Goal: Find contact information: Find contact information

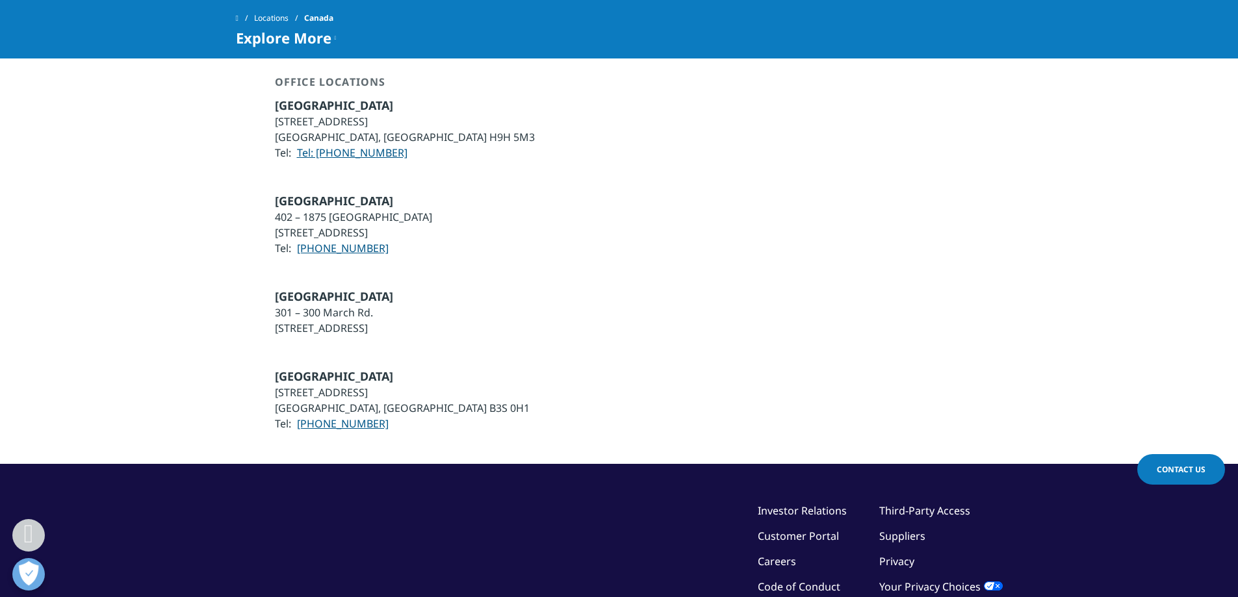
scroll to position [1950, 0]
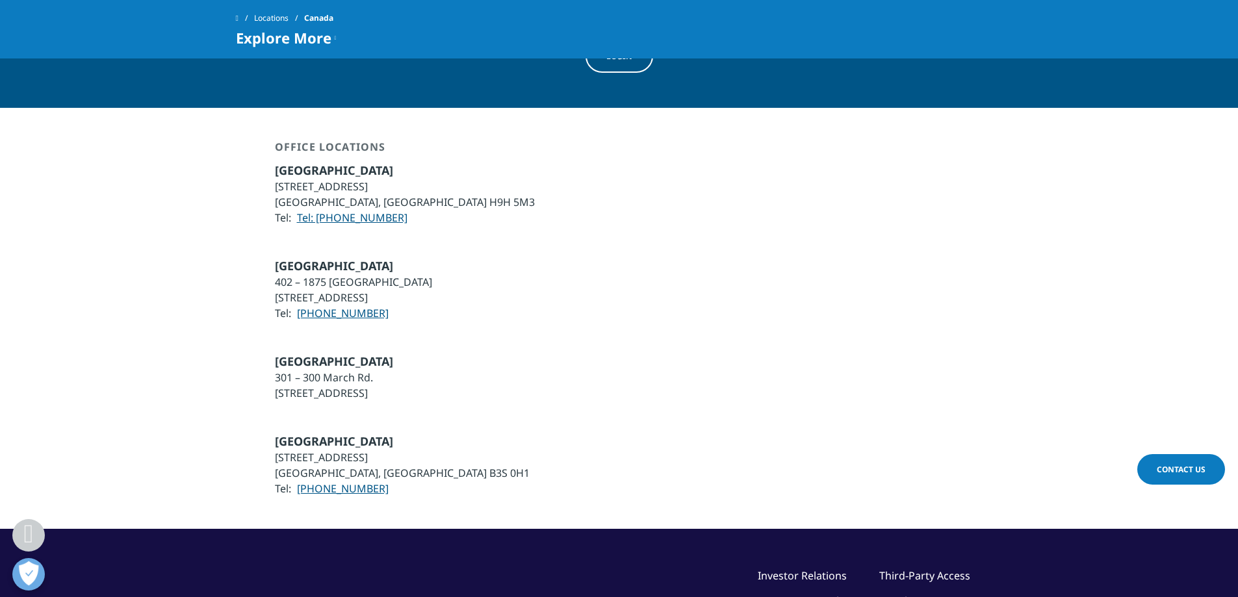
click at [411, 465] on li "[GEOGRAPHIC_DATA], [GEOGRAPHIC_DATA] B3S 0H1" at bounding box center [402, 473] width 255 height 16
click at [348, 385] on li "[STREET_ADDRESS]" at bounding box center [334, 393] width 118 height 16
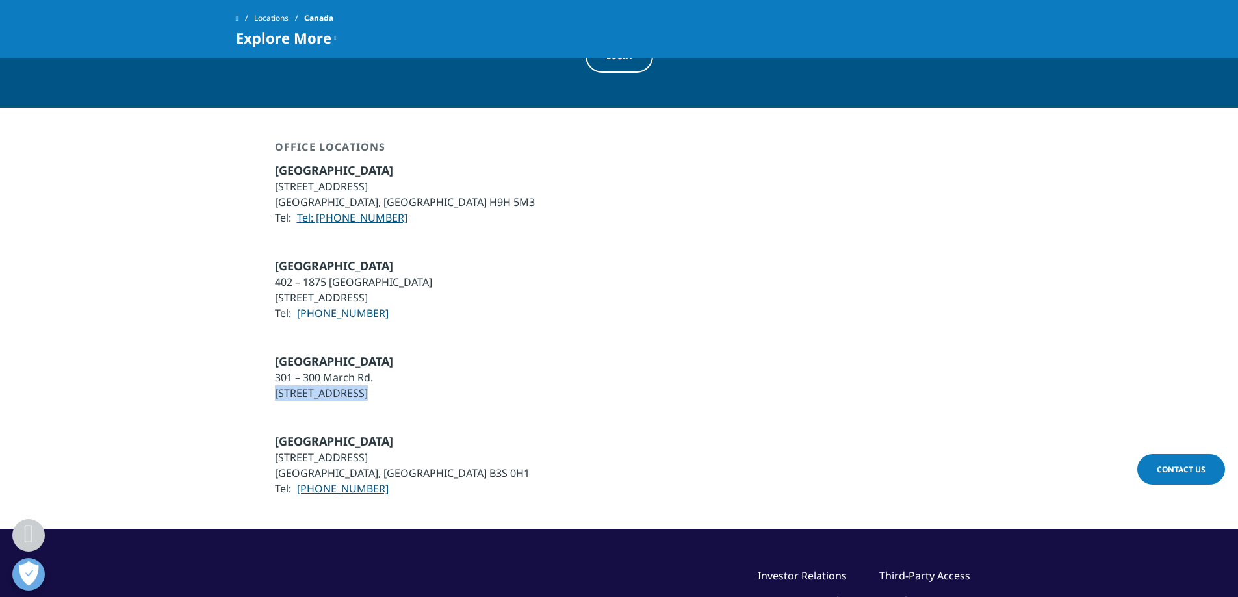
click at [348, 385] on li "[STREET_ADDRESS]" at bounding box center [334, 393] width 118 height 16
click at [387, 290] on li "[STREET_ADDRESS]" at bounding box center [353, 298] width 157 height 16
click at [490, 270] on div "[GEOGRAPHIC_DATA] 402 – 1875 [GEOGRAPHIC_DATA] [STREET_ADDRESS] Tel: [PHONE_NUM…" at bounding box center [619, 289] width 767 height 63
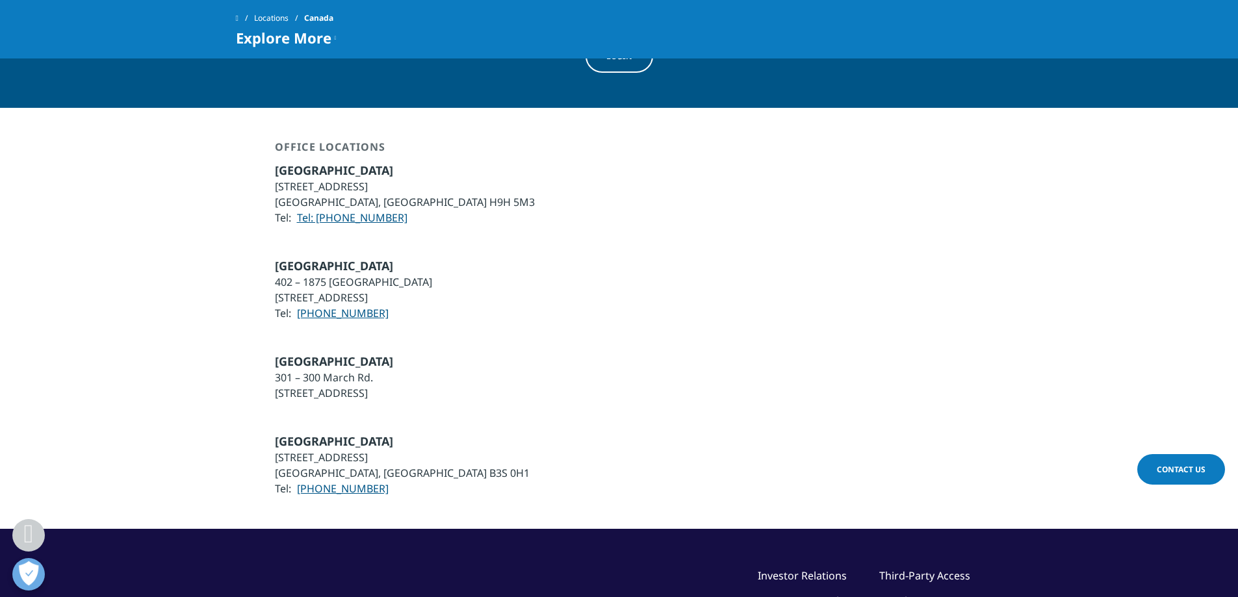
click at [444, 433] on div "[GEOGRAPHIC_DATA] [STREET_ADDRESS] [STREET_ADDRESS] Tel: [PHONE_NUMBER]" at bounding box center [619, 464] width 767 height 63
click at [456, 435] on div "[GEOGRAPHIC_DATA] [STREET_ADDRESS] [STREET_ADDRESS] Tel: [PHONE_NUMBER]" at bounding box center [619, 464] width 767 height 63
click at [458, 433] on div "[GEOGRAPHIC_DATA] [STREET_ADDRESS] [STREET_ADDRESS] Tel: [PHONE_NUMBER]" at bounding box center [619, 464] width 767 height 63
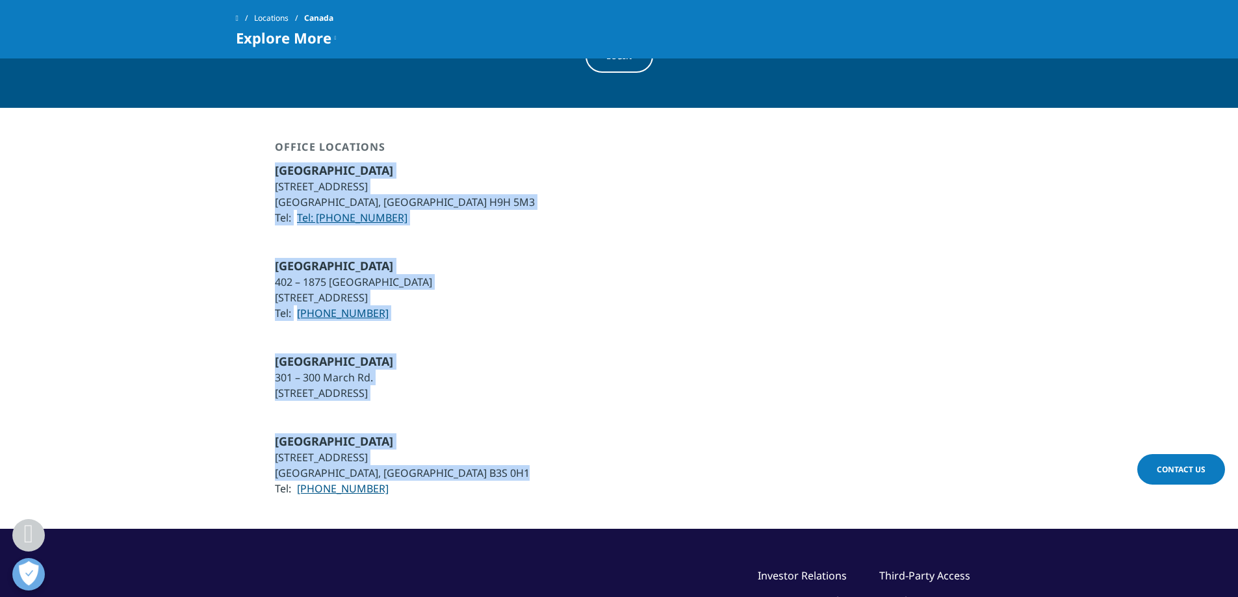
drag, startPoint x: 458, startPoint y: 427, endPoint x: 274, endPoint y: 135, distance: 344.9
click at [475, 433] on div "[GEOGRAPHIC_DATA] [STREET_ADDRESS] [STREET_ADDRESS] Tel: [PHONE_NUMBER]" at bounding box center [619, 464] width 767 height 63
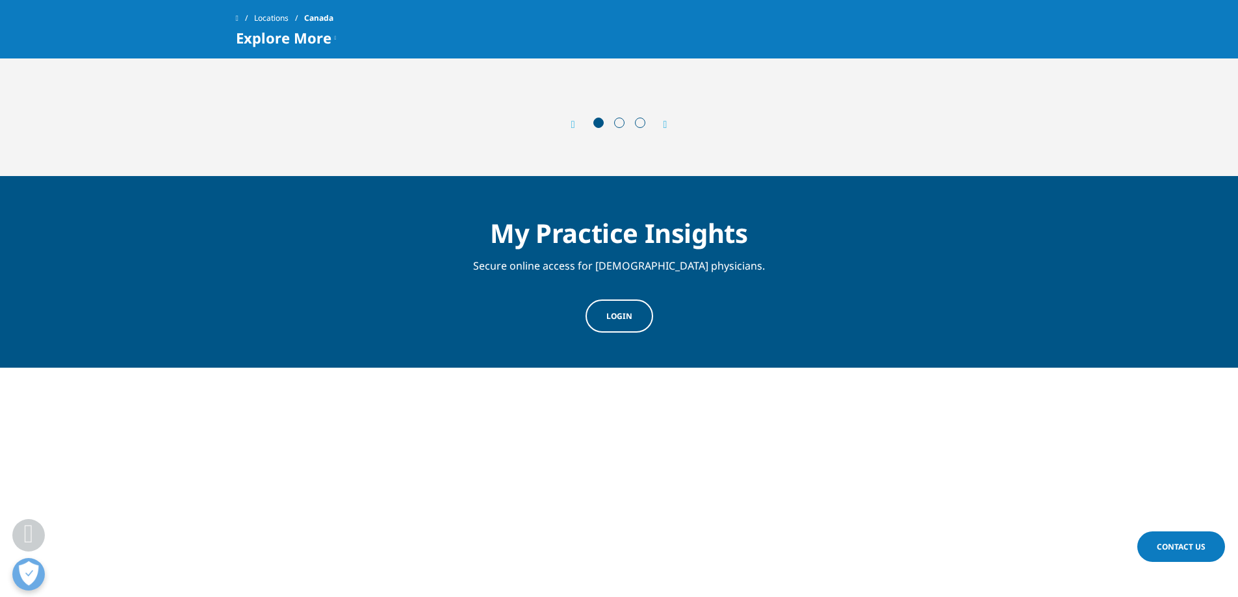
scroll to position [1430, 0]
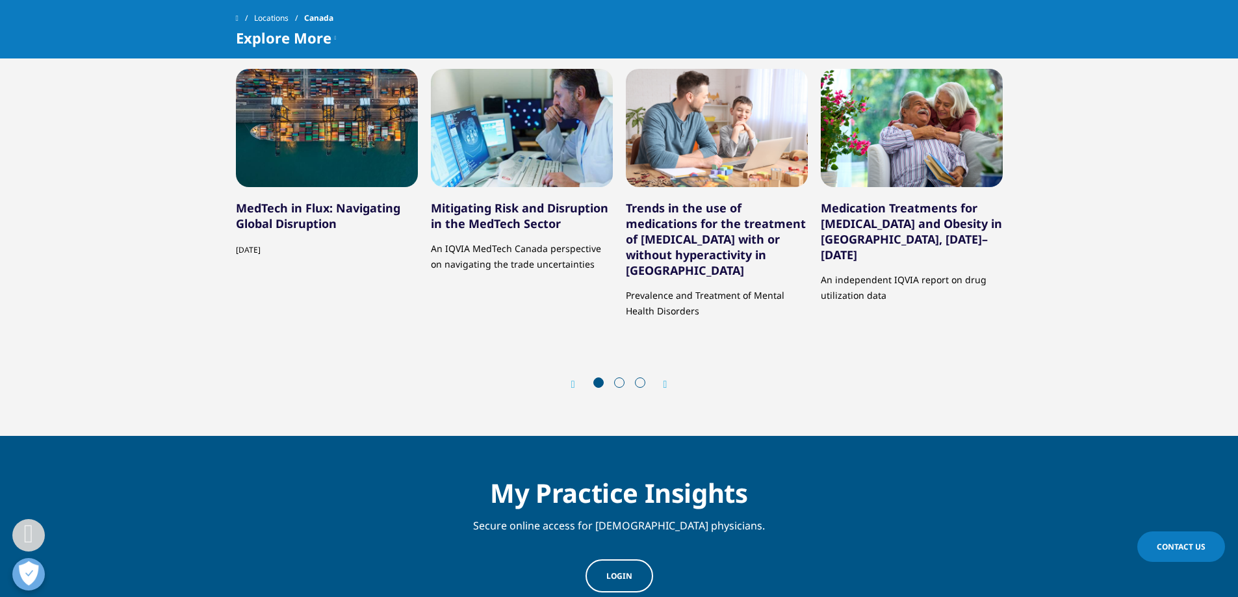
click at [660, 378] on div "Next" at bounding box center [659, 384] width 17 height 12
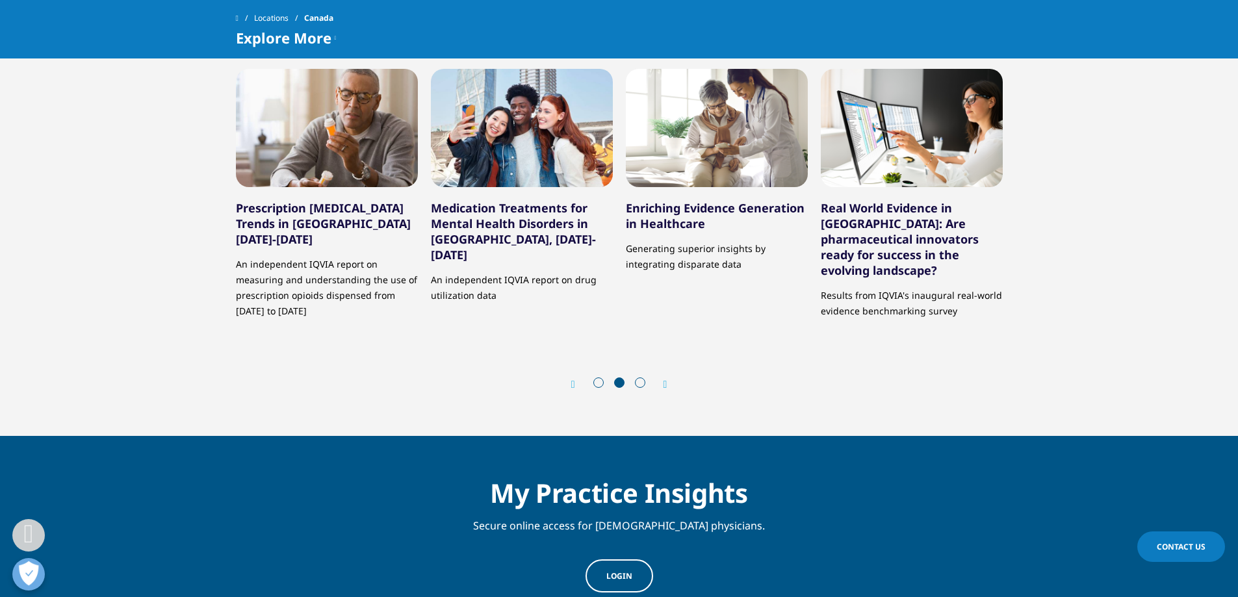
click at [636, 378] on span at bounding box center [640, 383] width 10 height 10
click at [664, 380] on icon "Next slide" at bounding box center [666, 385] width 4 height 10
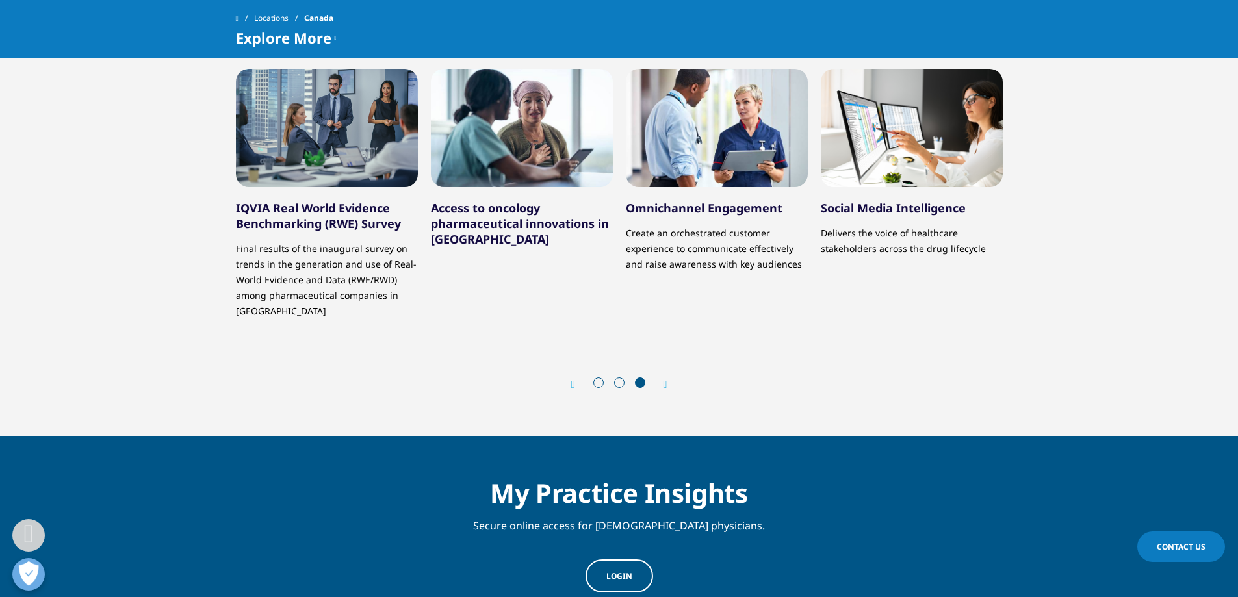
click at [674, 365] on div "Prev Next" at bounding box center [619, 384] width 767 height 39
click at [667, 380] on icon "Next slide" at bounding box center [666, 385] width 4 height 10
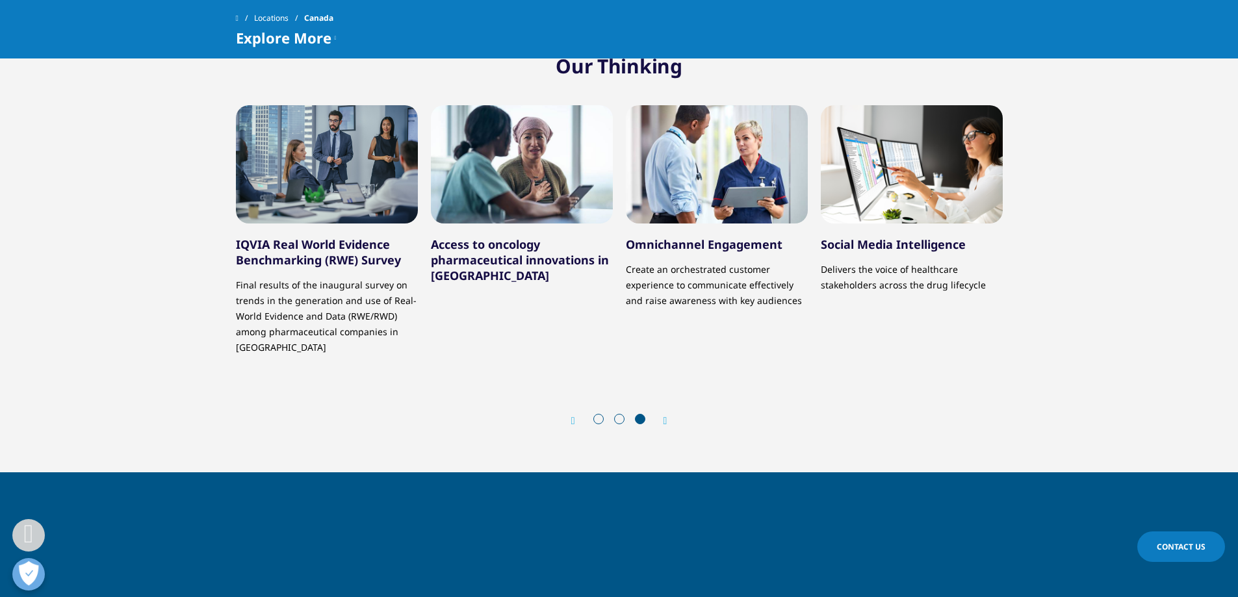
scroll to position [1133, 0]
